Goal: Task Accomplishment & Management: Manage account settings

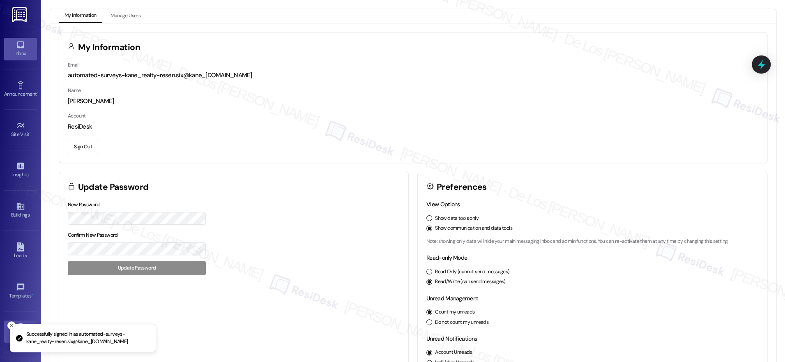
drag, startPoint x: 23, startPoint y: 48, endPoint x: 31, endPoint y: 50, distance: 8.1
click at [23, 48] on link "Inbox" at bounding box center [20, 49] width 33 height 22
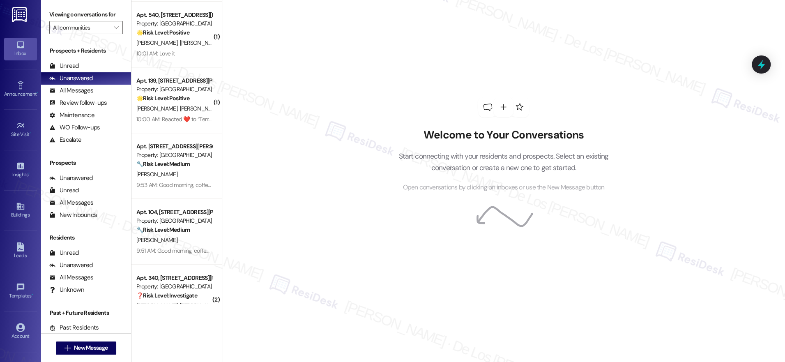
scroll to position [616, 0]
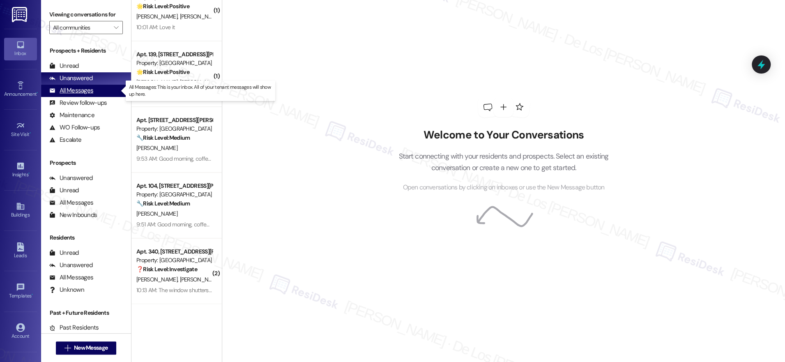
click at [100, 94] on div "All Messages (undefined)" at bounding box center [86, 91] width 90 height 12
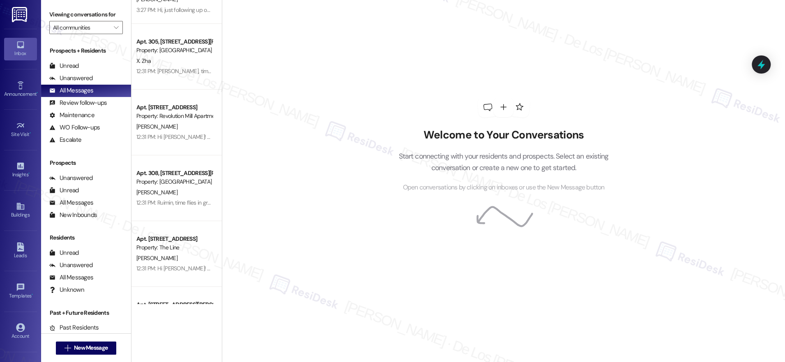
scroll to position [0, 0]
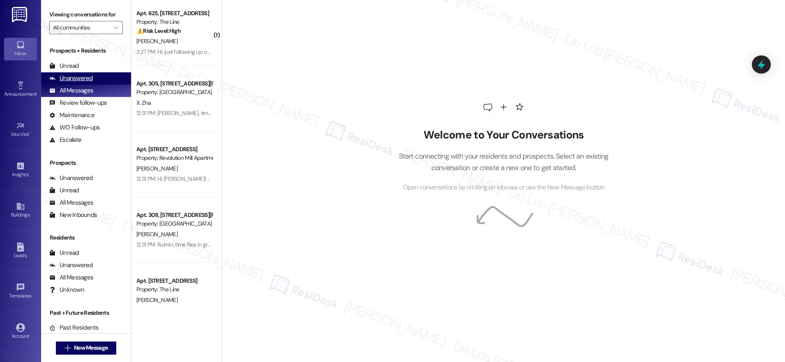
click at [96, 79] on div "Unanswered (0)" at bounding box center [86, 78] width 90 height 12
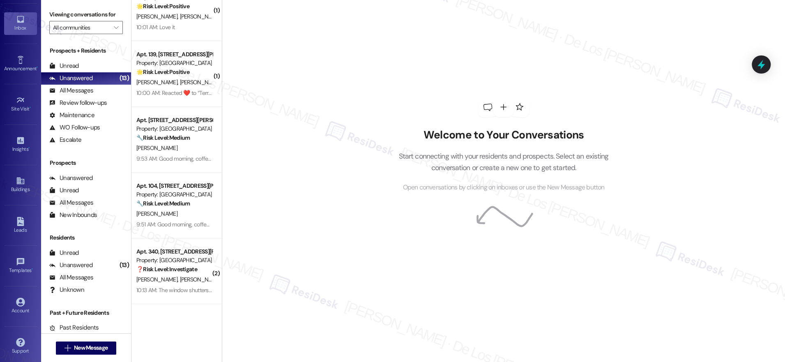
scroll to position [26, 0]
click at [14, 309] on div "Account" at bounding box center [20, 310] width 41 height 8
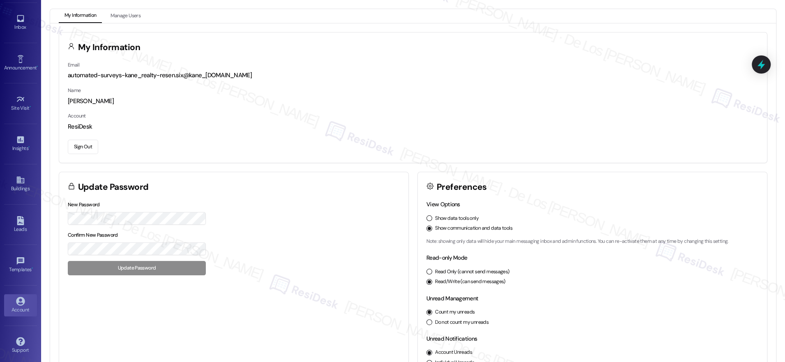
click at [83, 144] on button "Sign Out" at bounding box center [83, 147] width 30 height 14
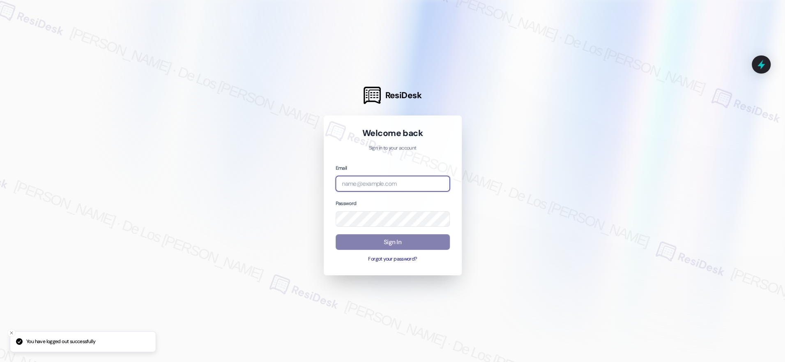
click at [402, 189] on input "email" at bounding box center [393, 184] width 114 height 16
type input "automated-surveys-apartment_management_pros-[PERSON_NAME].[PERSON_NAME]@apartme…"
